Goal: Task Accomplishment & Management: Manage account settings

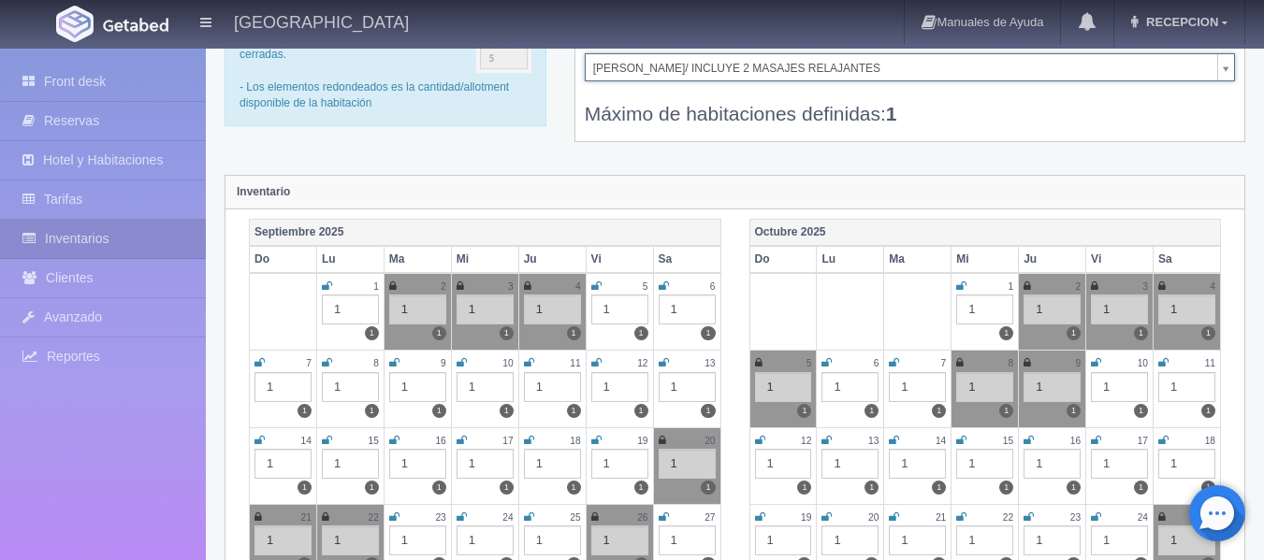
scroll to position [281, 0]
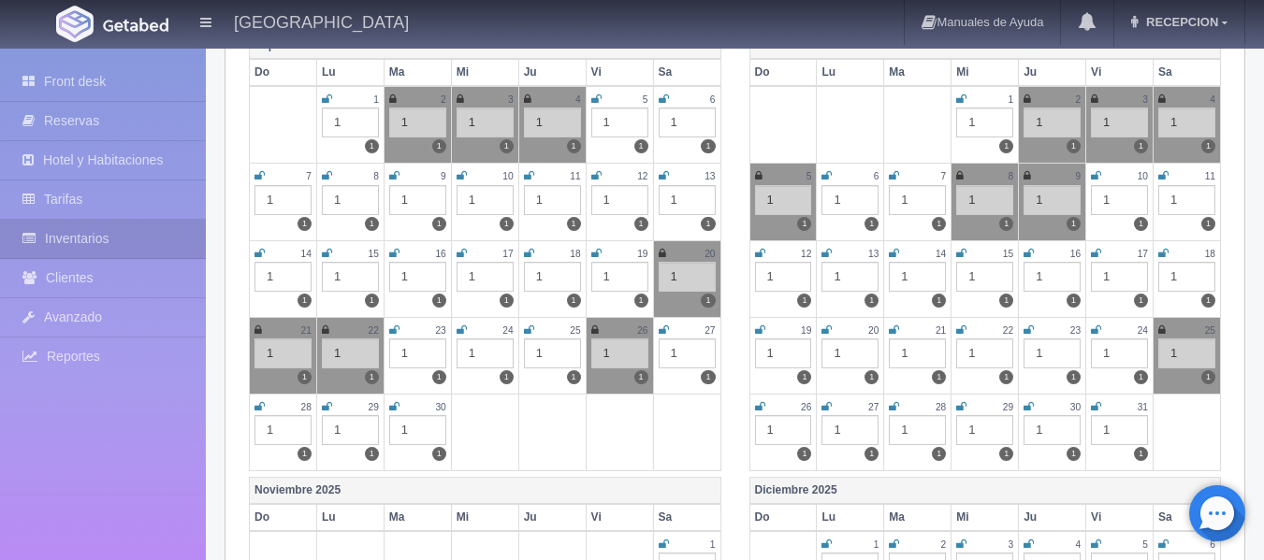
click at [396, 332] on icon at bounding box center [394, 330] width 10 height 11
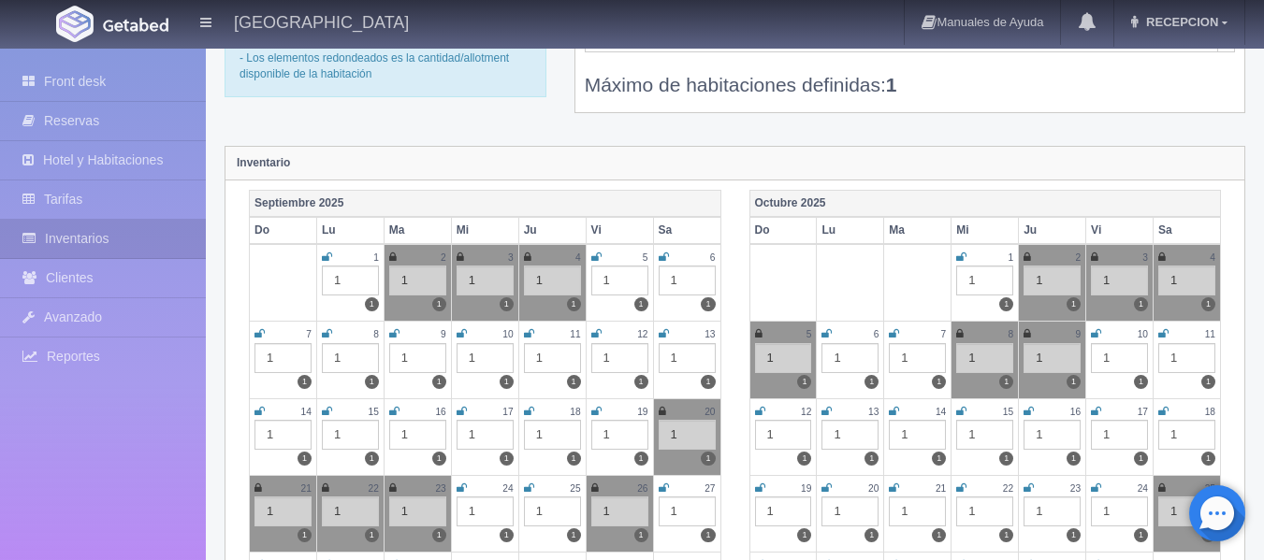
scroll to position [94, 0]
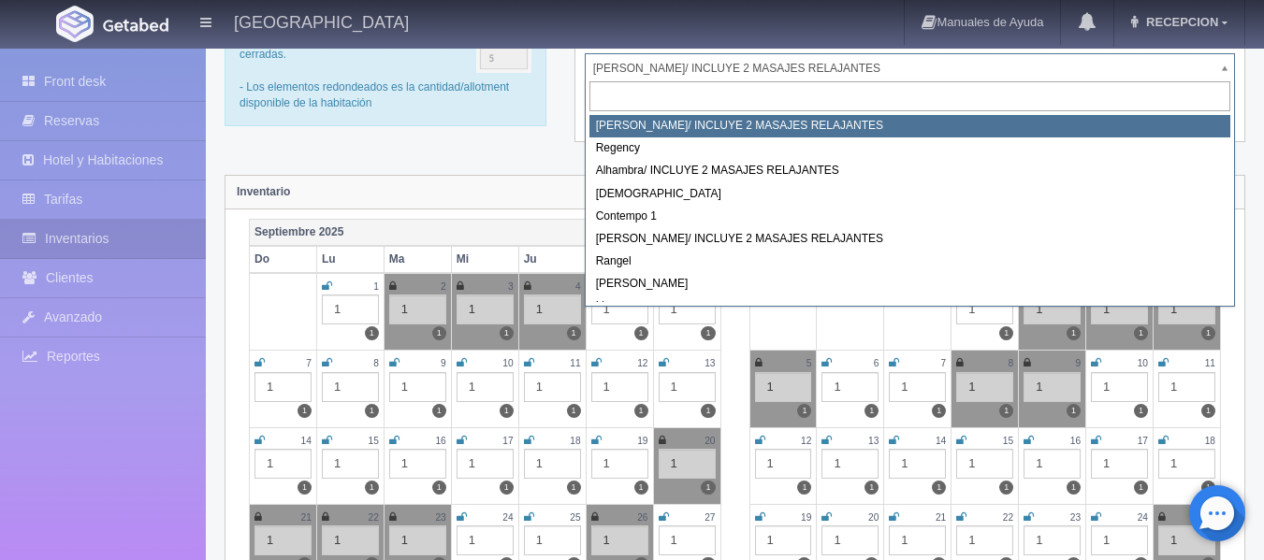
select select "717"
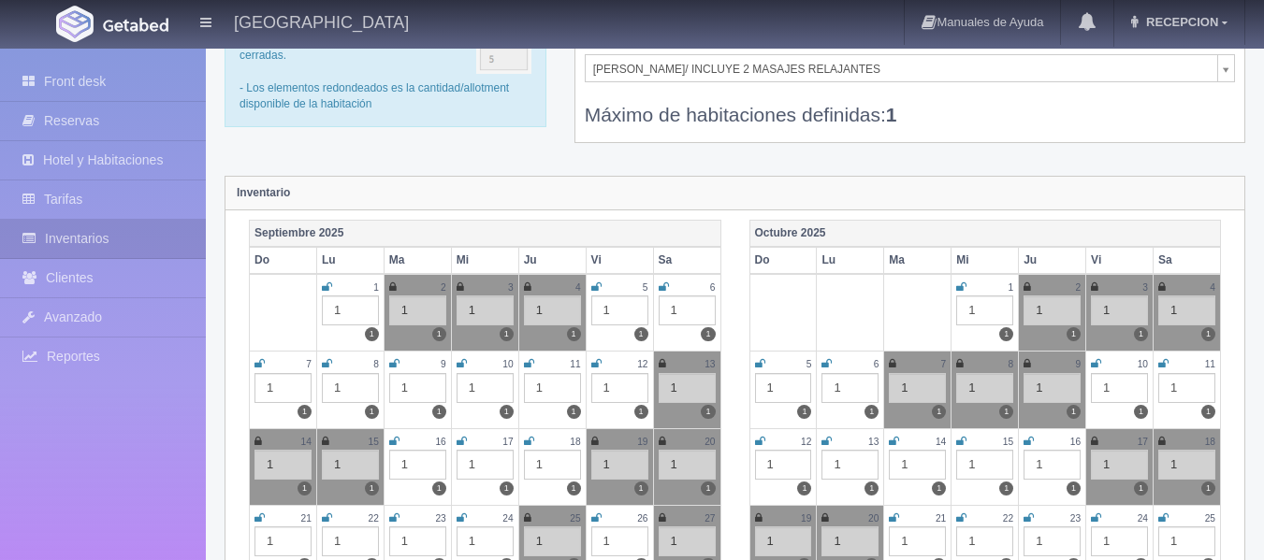
scroll to position [281, 0]
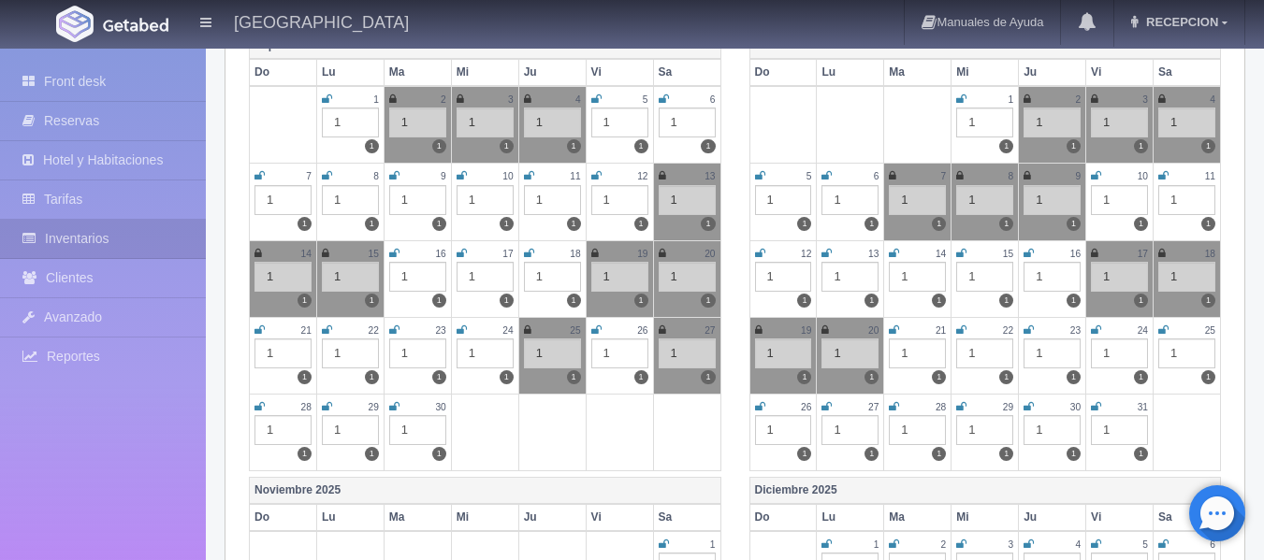
click at [389, 331] on icon at bounding box center [394, 330] width 10 height 11
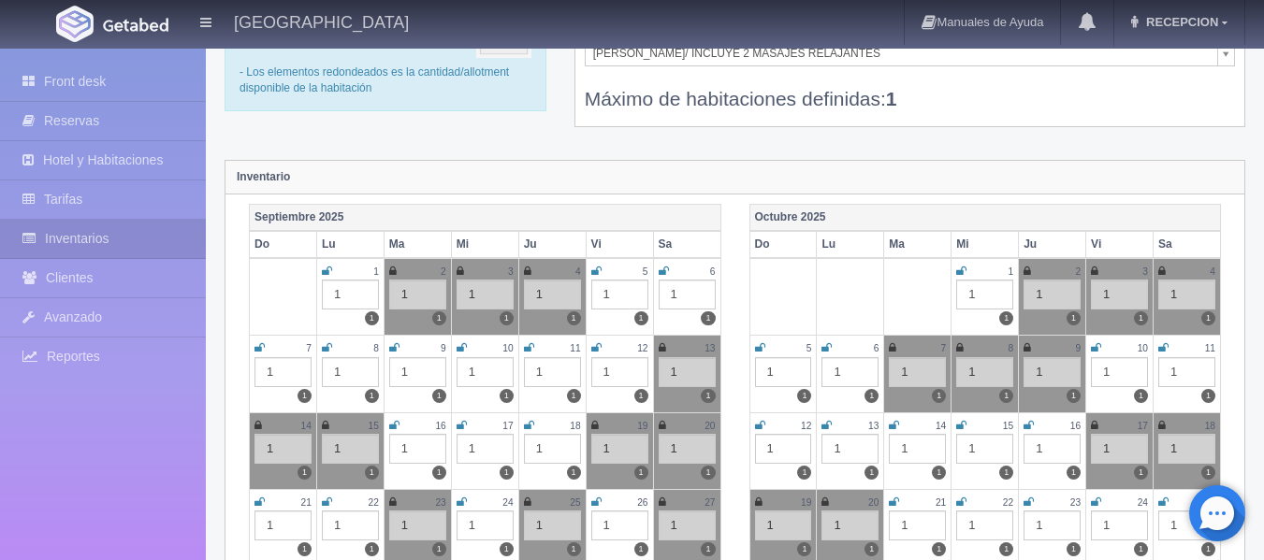
scroll to position [94, 0]
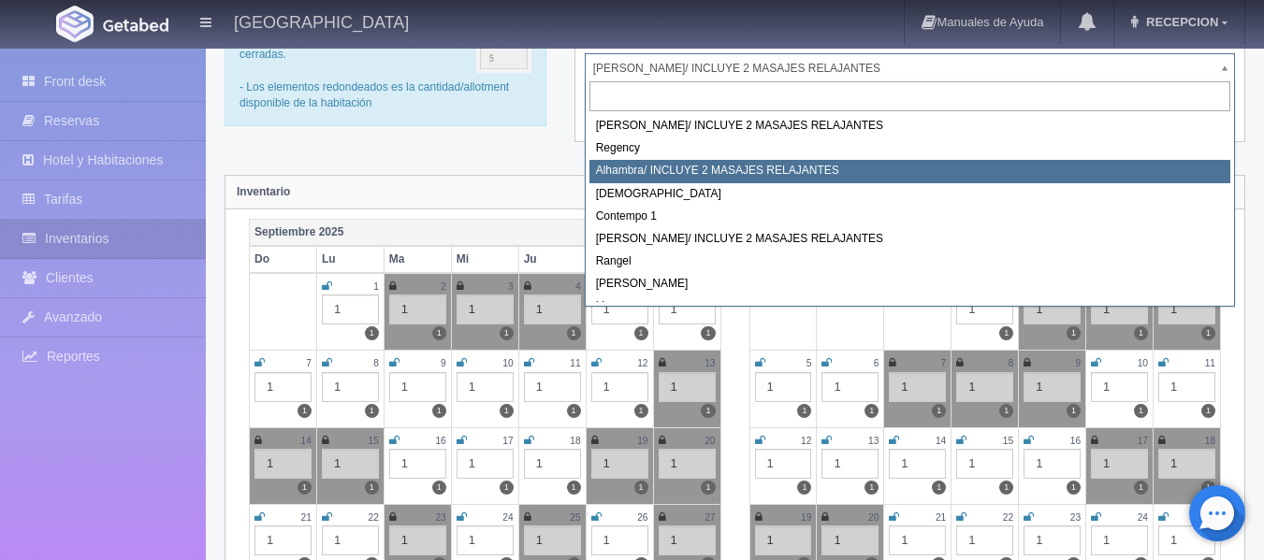
select select "719"
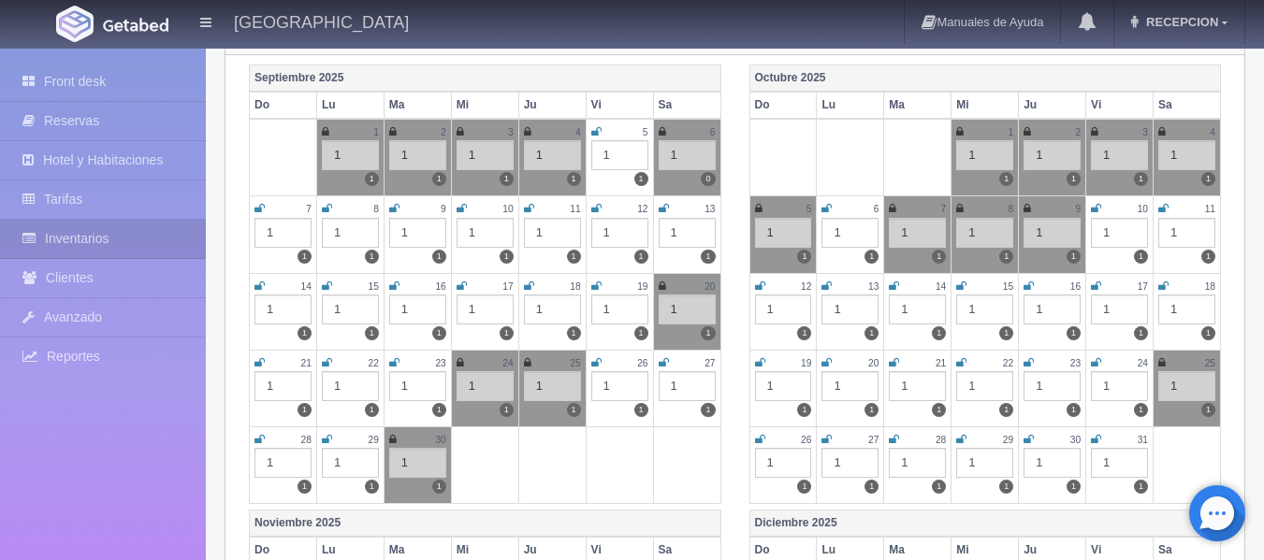
scroll to position [281, 0]
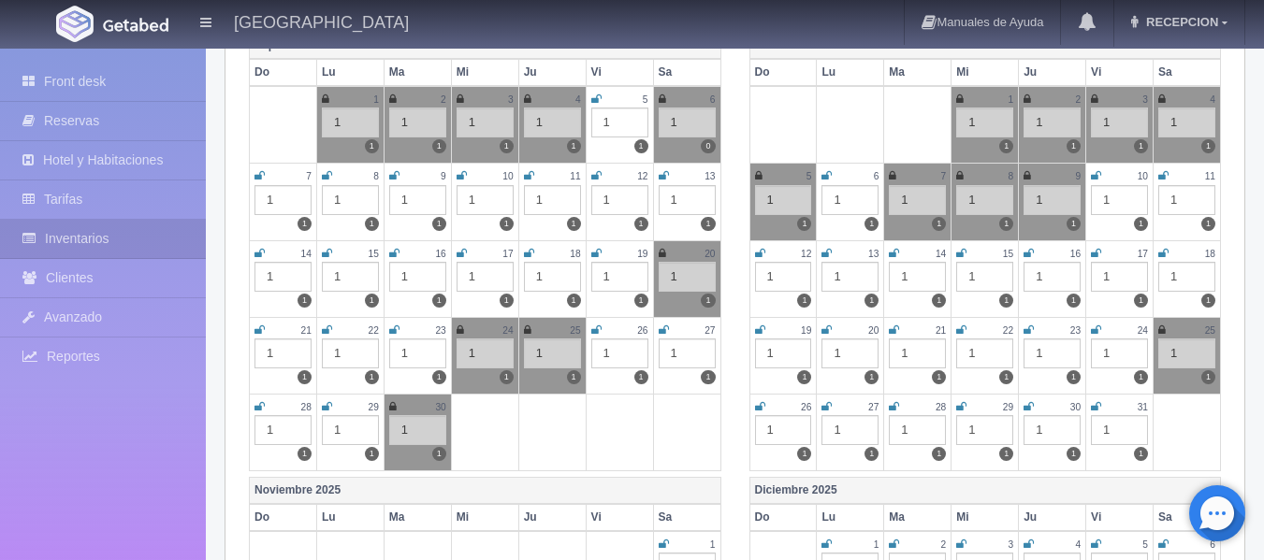
click at [386, 330] on td "23 1 1" at bounding box center [417, 355] width 67 height 77
click at [394, 327] on icon at bounding box center [394, 330] width 10 height 11
